Goal: Entertainment & Leisure: Consume media (video, audio)

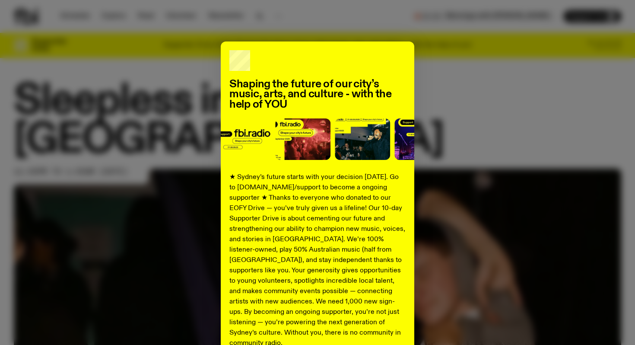
scroll to position [83, 0]
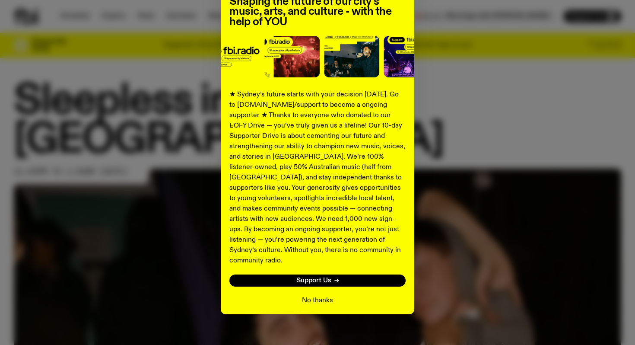
click at [330, 295] on button "No thanks" at bounding box center [317, 300] width 31 height 10
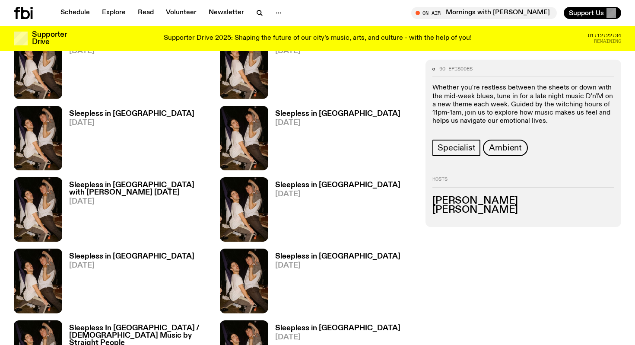
scroll to position [1220, 0]
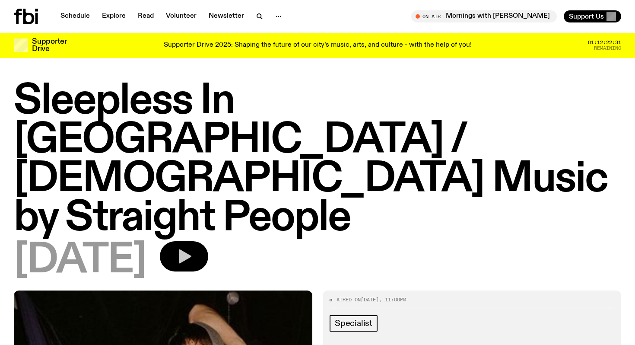
click at [208, 241] on button "button" at bounding box center [184, 256] width 48 height 30
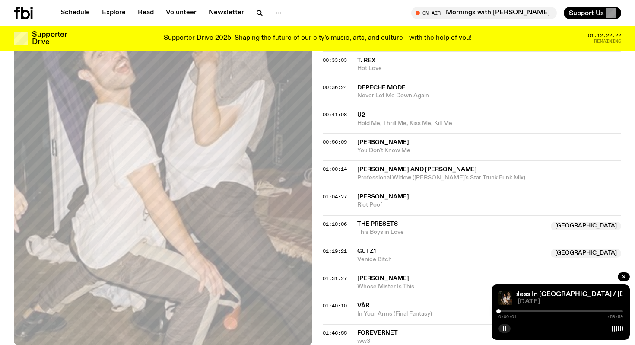
scroll to position [449, 0]
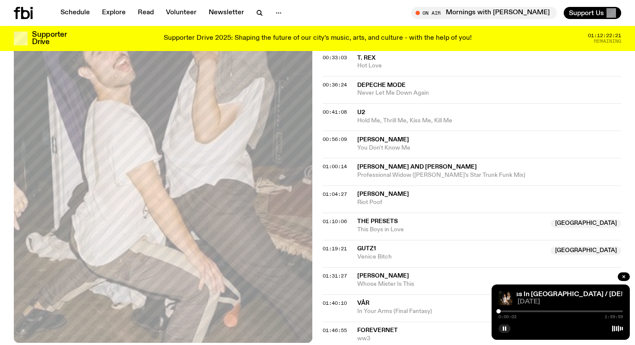
click at [515, 309] on div "0:00:02 1:59:59" at bounding box center [561, 314] width 124 height 10
click at [515, 312] on div "0:00:03 1:59:59" at bounding box center [561, 314] width 124 height 10
click at [515, 312] on div at bounding box center [561, 311] width 124 height 2
click at [532, 312] on div "0:15:26 1:59:59" at bounding box center [561, 314] width 124 height 10
click at [534, 311] on div at bounding box center [561, 311] width 124 height 2
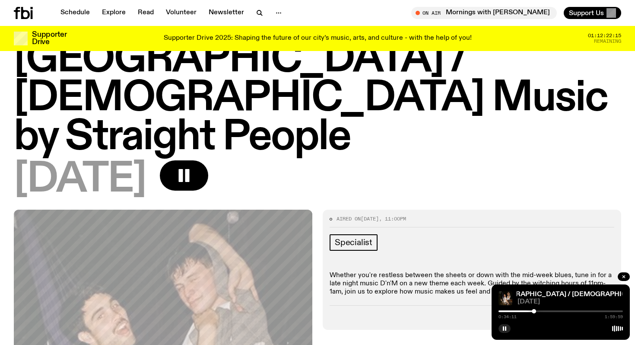
scroll to position [0, 0]
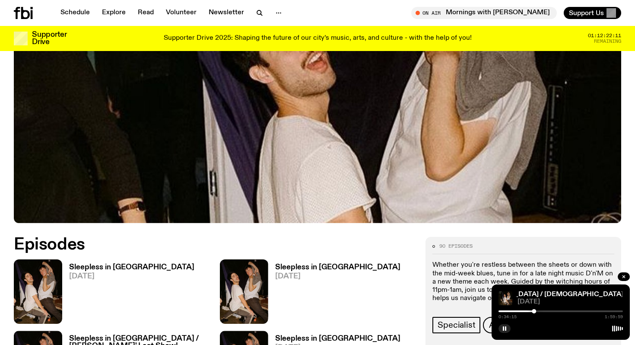
scroll to position [251, 0]
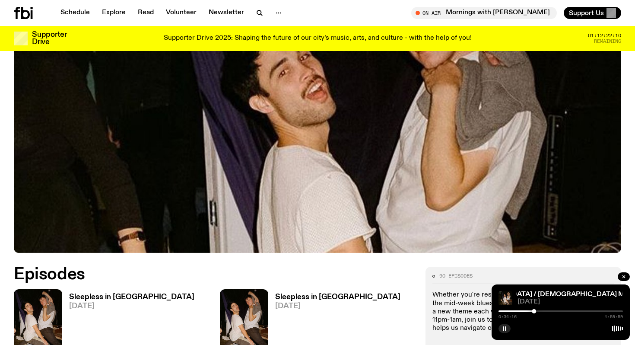
click at [113, 293] on h3 "Sleepless in [GEOGRAPHIC_DATA]" at bounding box center [131, 296] width 125 height 7
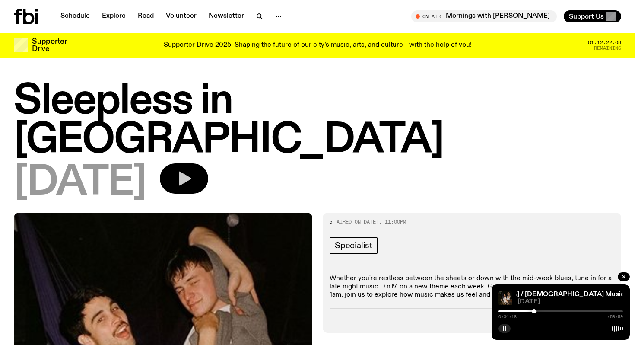
click at [208, 163] on button "button" at bounding box center [184, 178] width 48 height 30
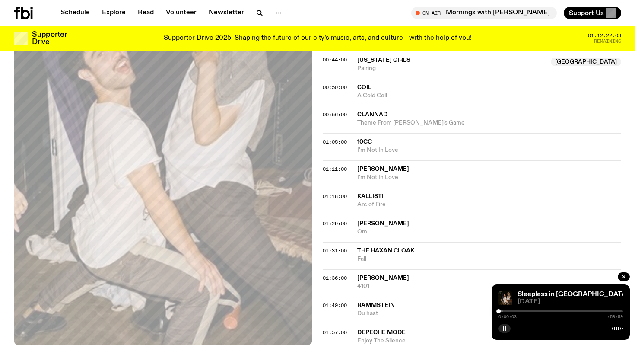
scroll to position [480, 0]
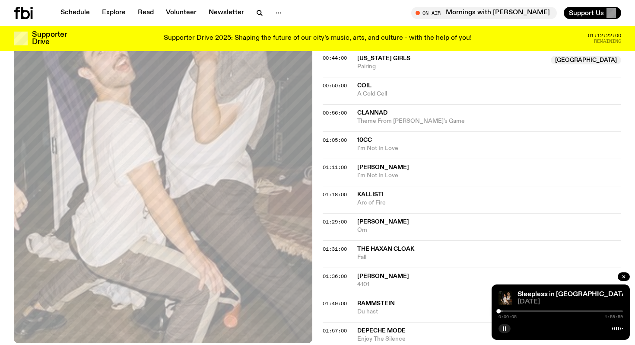
click at [503, 311] on div at bounding box center [561, 311] width 124 height 2
click at [507, 331] on button "button" at bounding box center [505, 328] width 12 height 9
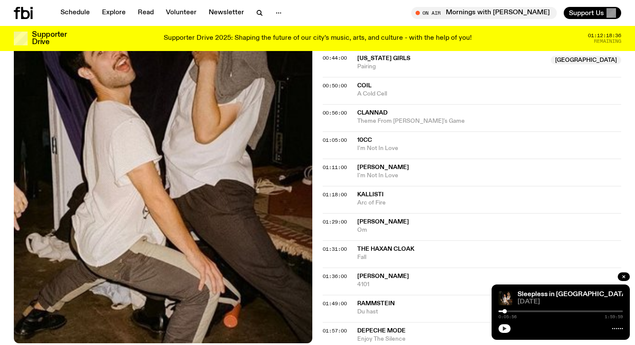
click at [507, 331] on button "button" at bounding box center [505, 328] width 12 height 9
click at [499, 324] on button "button" at bounding box center [505, 328] width 12 height 9
click at [505, 327] on icon "button" at bounding box center [504, 328] width 5 height 5
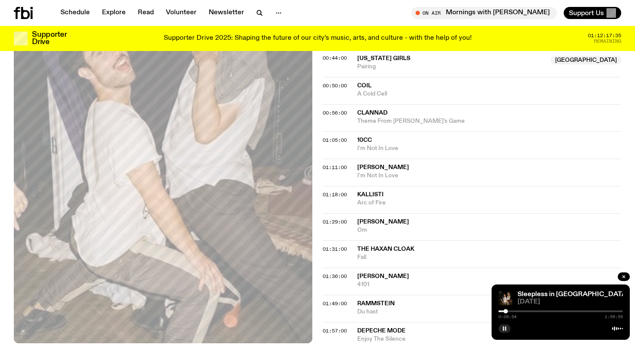
click at [499, 324] on button "button" at bounding box center [505, 328] width 12 height 9
